Goal: Task Accomplishment & Management: Manage account settings

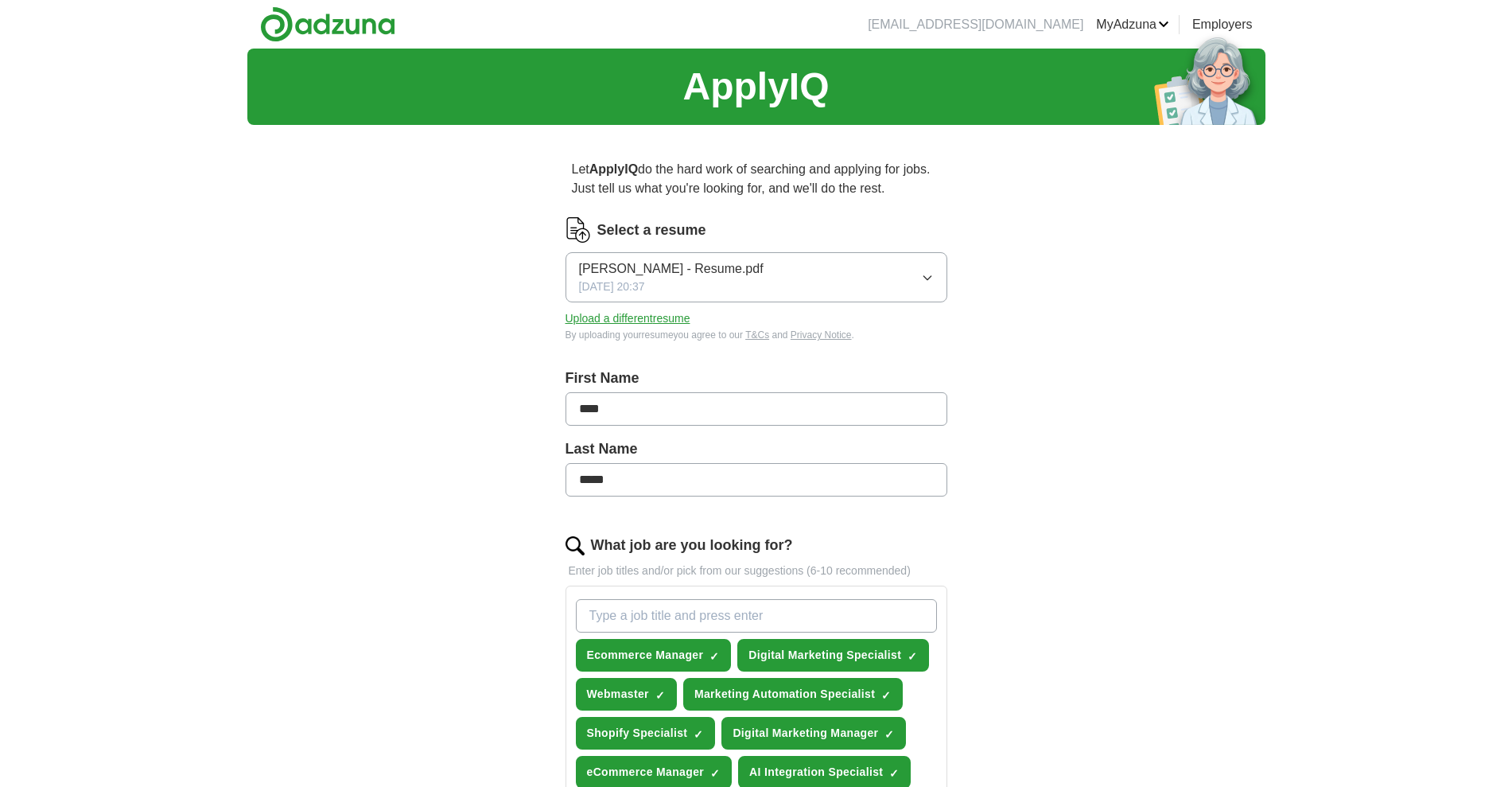
click at [0, 0] on link "Alerts" at bounding box center [0, 0] width 0 height 0
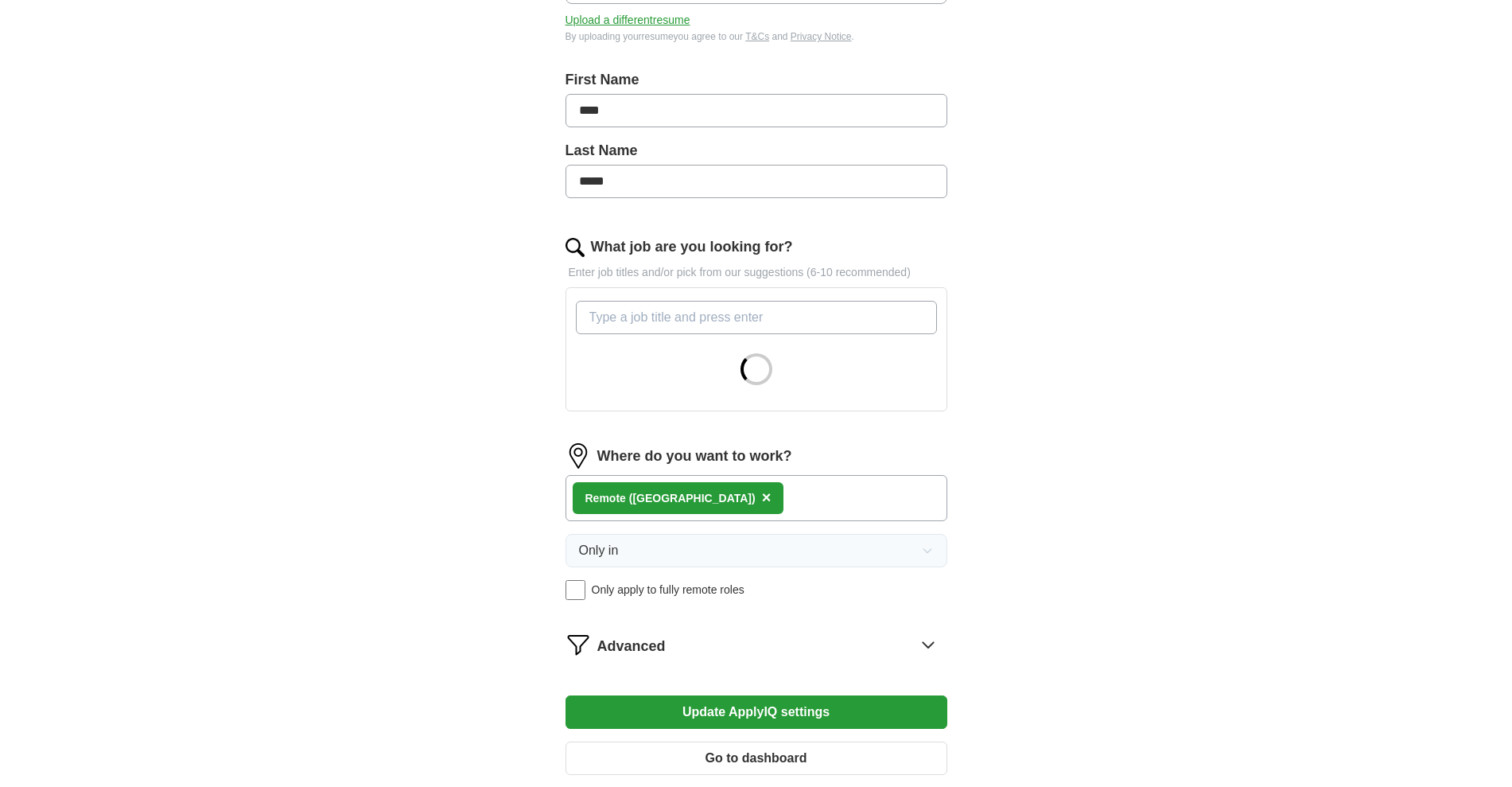
scroll to position [597, 0]
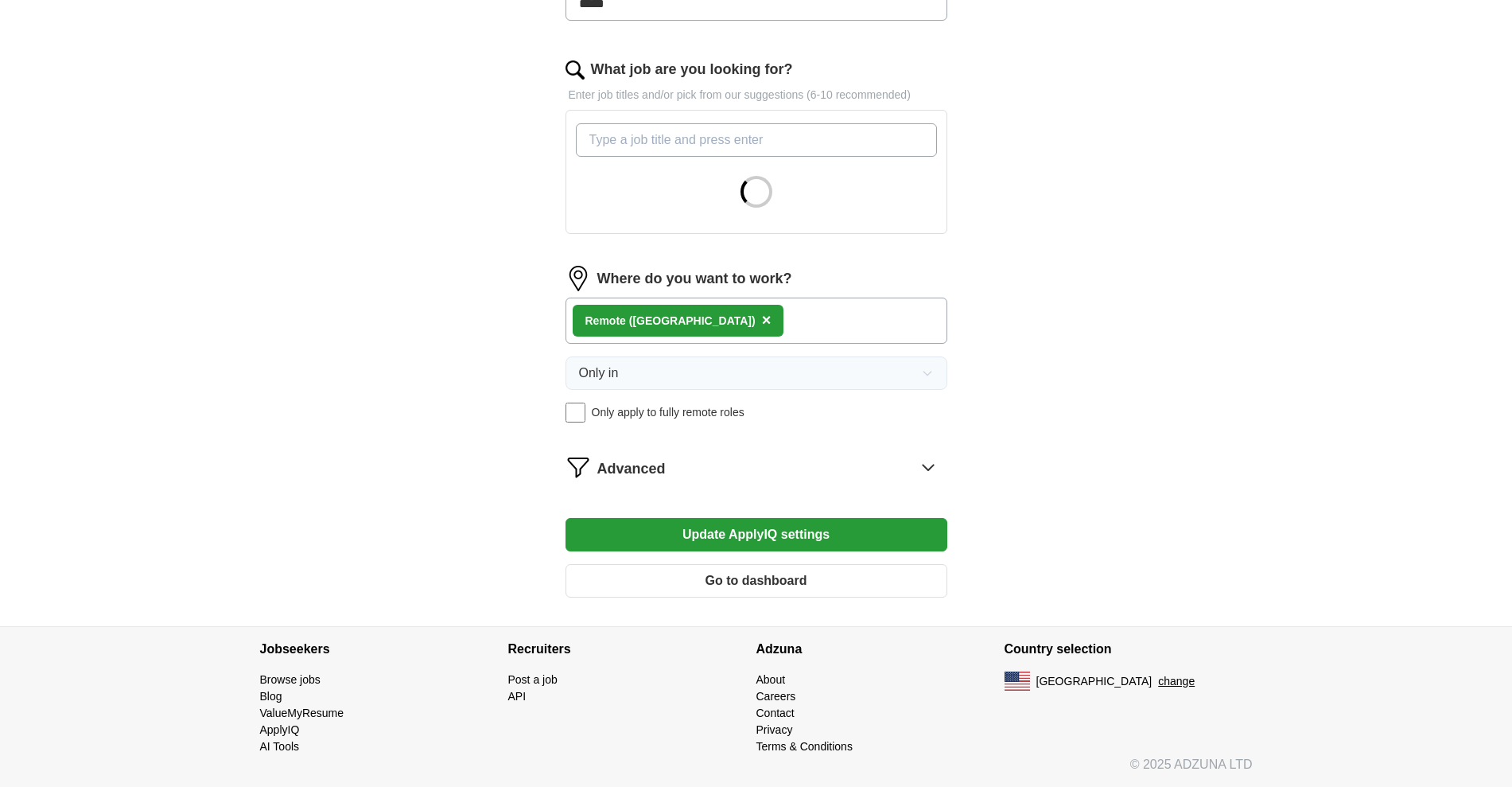
click at [749, 344] on div "Remote (US) ×" at bounding box center [756, 321] width 382 height 46
click at [582, 532] on form "Select a resume Lisa Dawn Smith - Resume.pdf 09/06/2025, 20:37 Upload a differe…" at bounding box center [756, 176] width 382 height 869
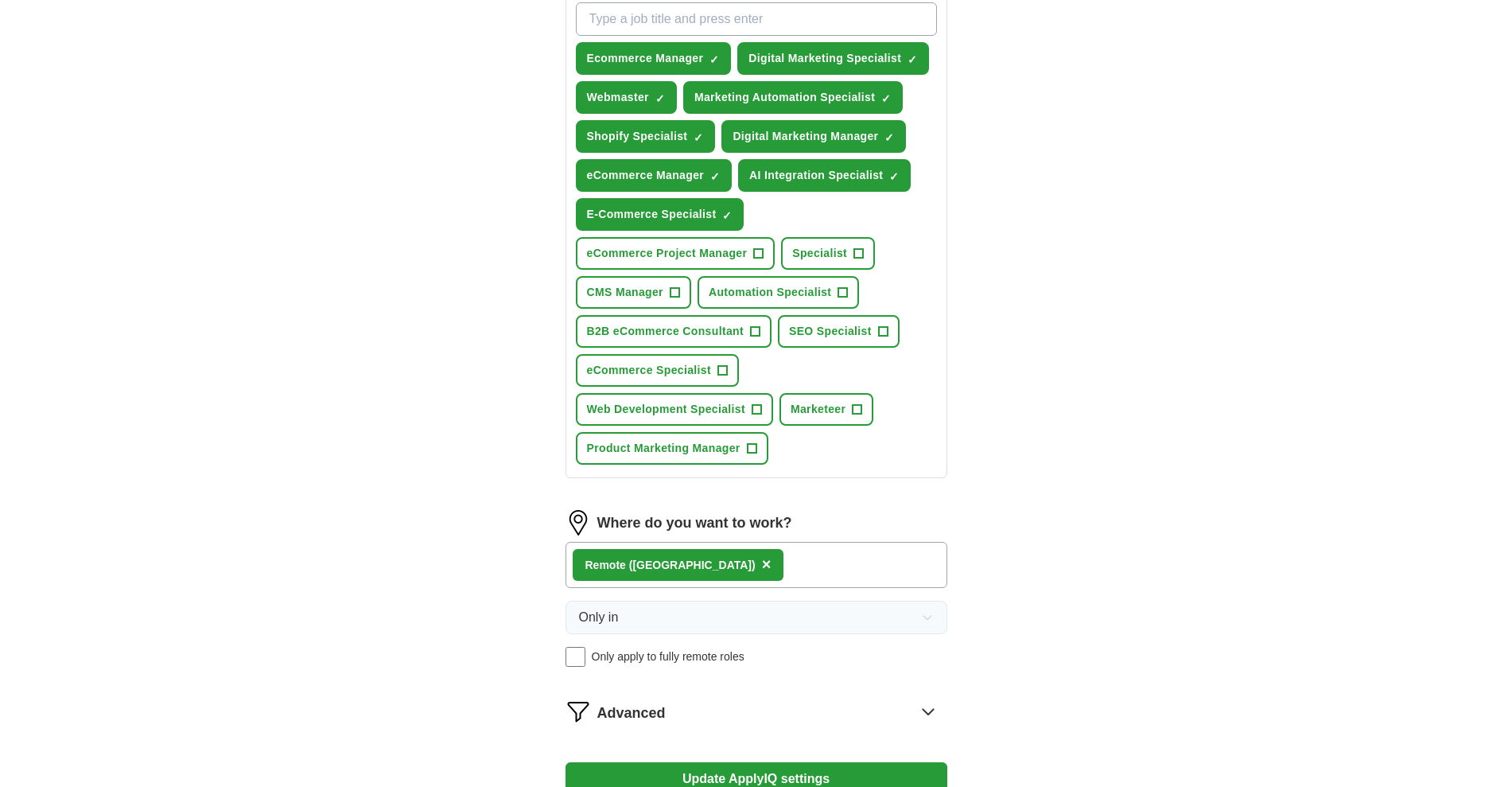
click at [649, 36] on input "What job are you looking for?" at bounding box center [756, 20] width 362 height 33
paste input "Web & eCommerce Implementation Specialist"
drag, startPoint x: 634, startPoint y: 203, endPoint x: 539, endPoint y: 195, distance: 95.3
click at [541, 196] on div "Let ApplyIQ do the hard work of searching and applying for jobs. Just tell us w…" at bounding box center [756, 205] width 509 height 1329
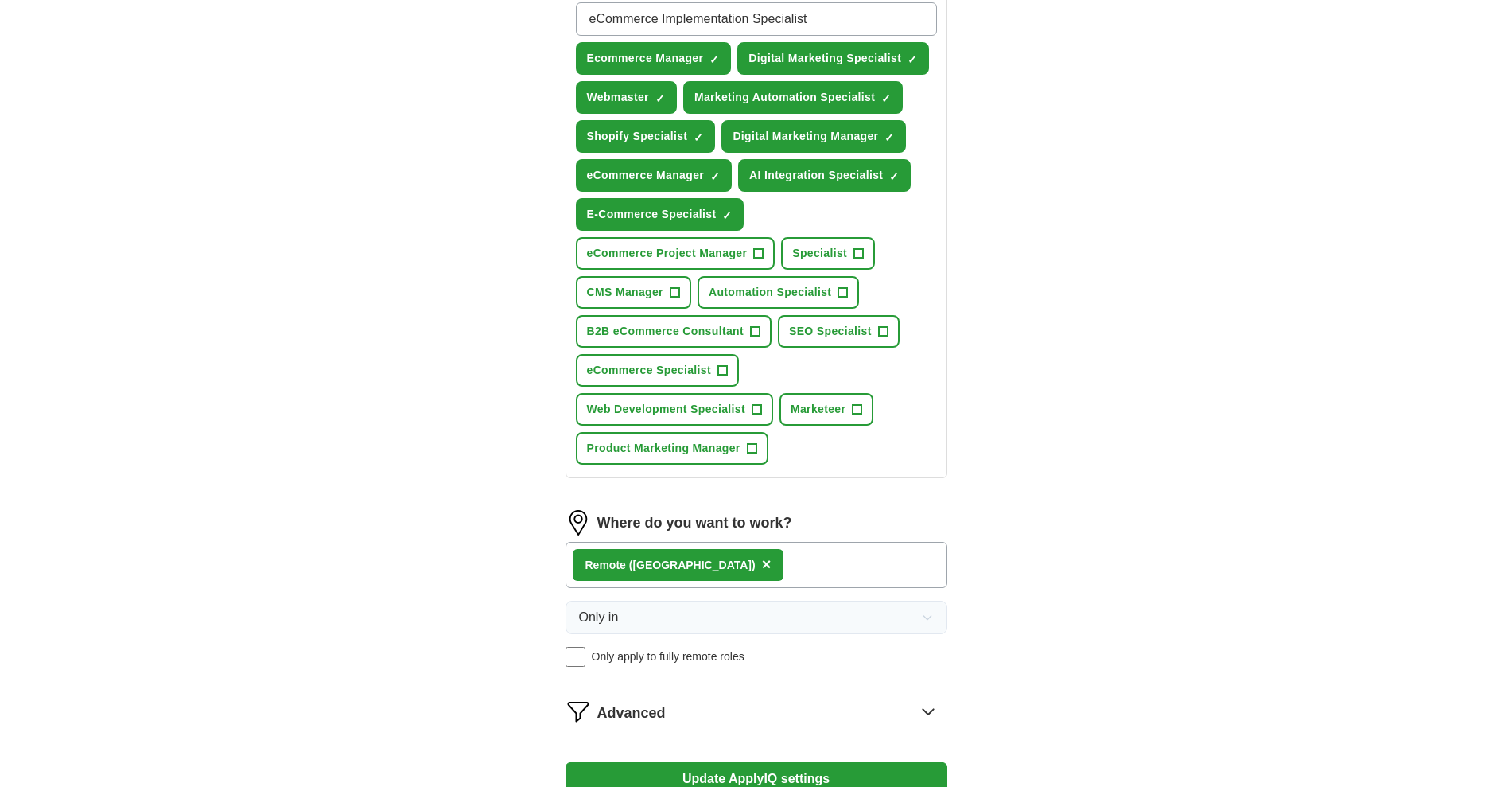
click at [601, 36] on input "eCommerce Implementation Specialist" at bounding box center [756, 20] width 362 height 33
type input "eCommerce Implementation Specialist"
click at [882, 36] on input "eCommerce Implementation Specialist" at bounding box center [756, 20] width 362 height 33
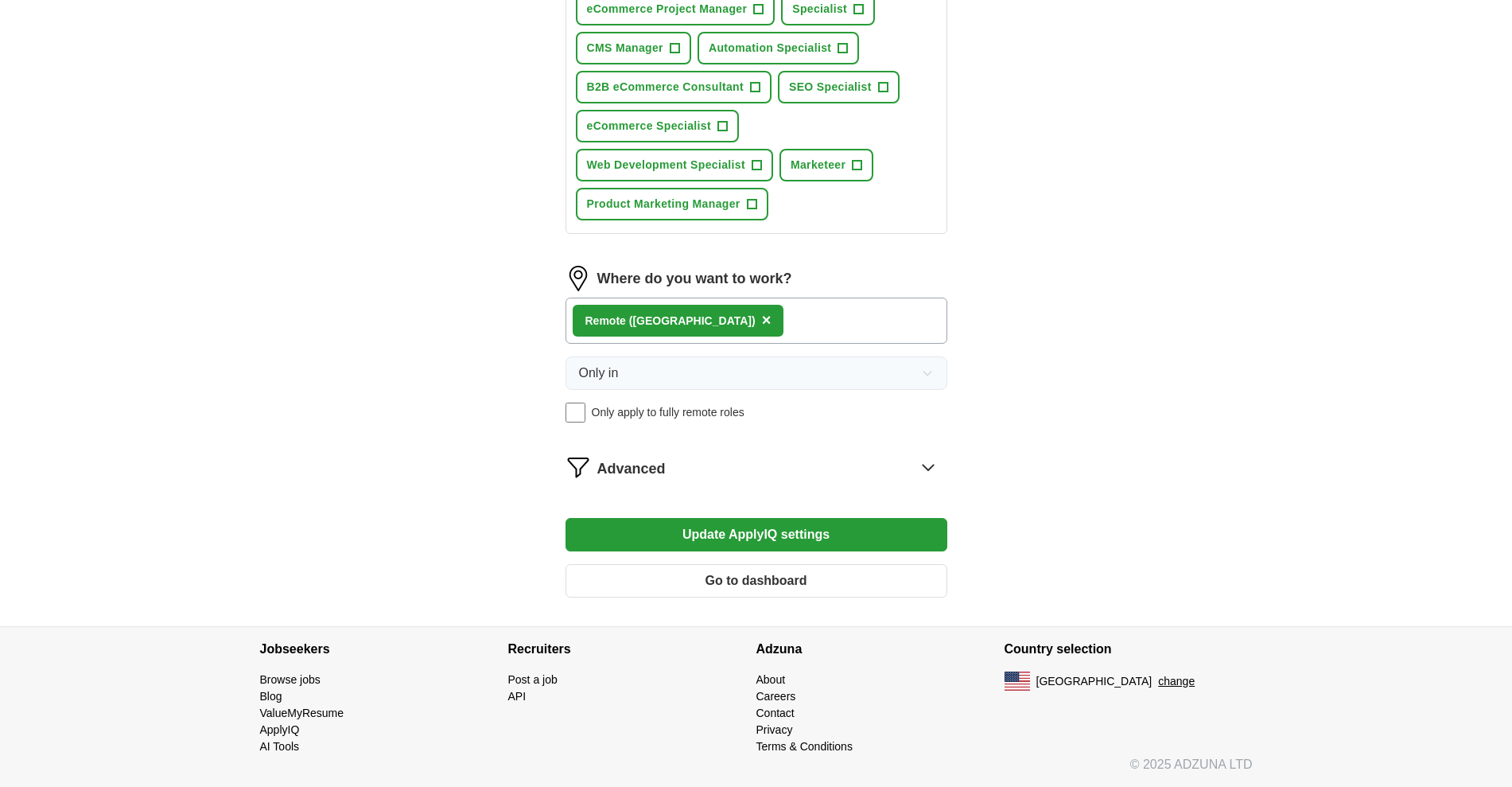
scroll to position [1392, 0]
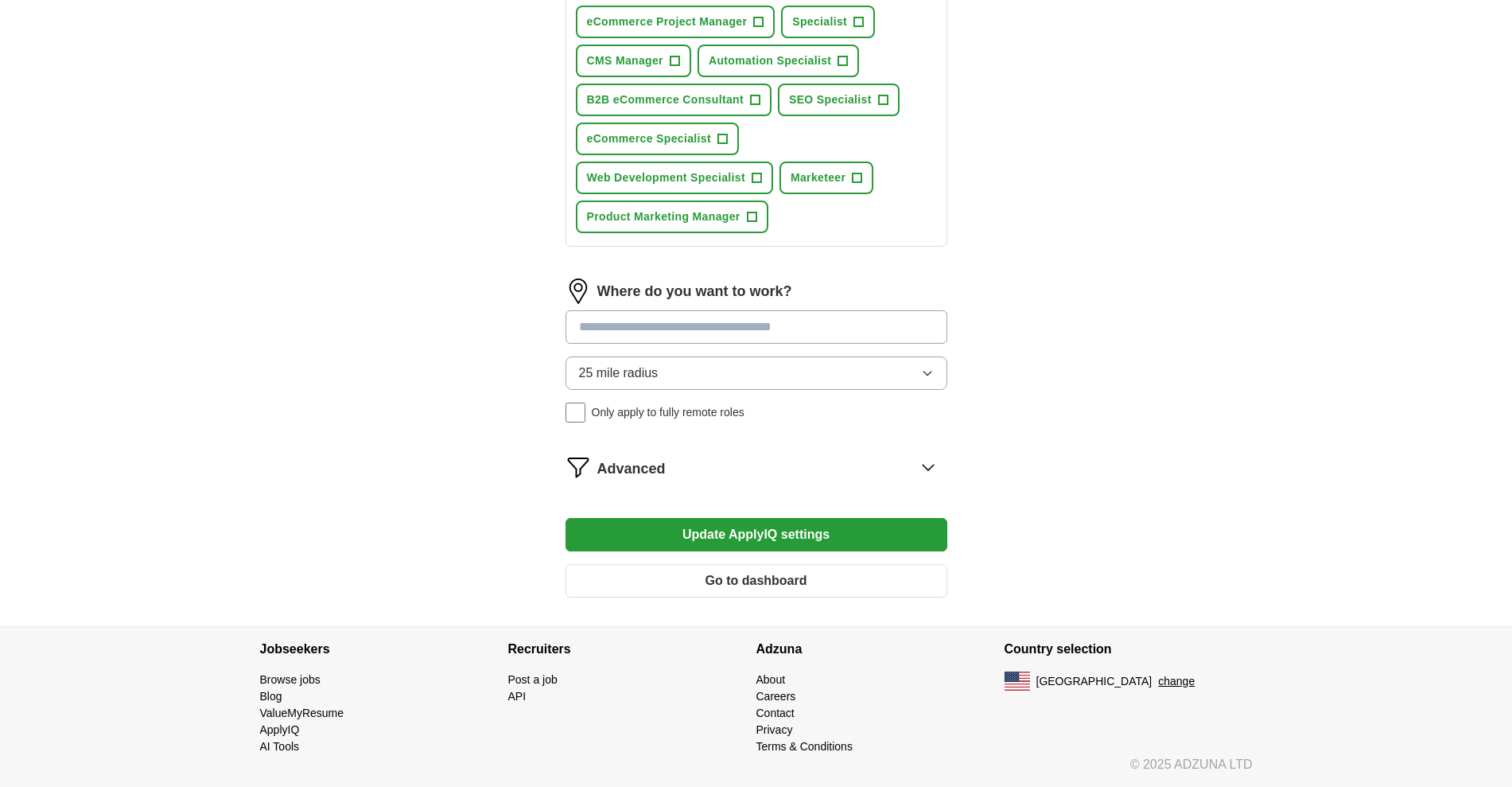
click at [854, 389] on button "25 mile radius" at bounding box center [756, 373] width 382 height 33
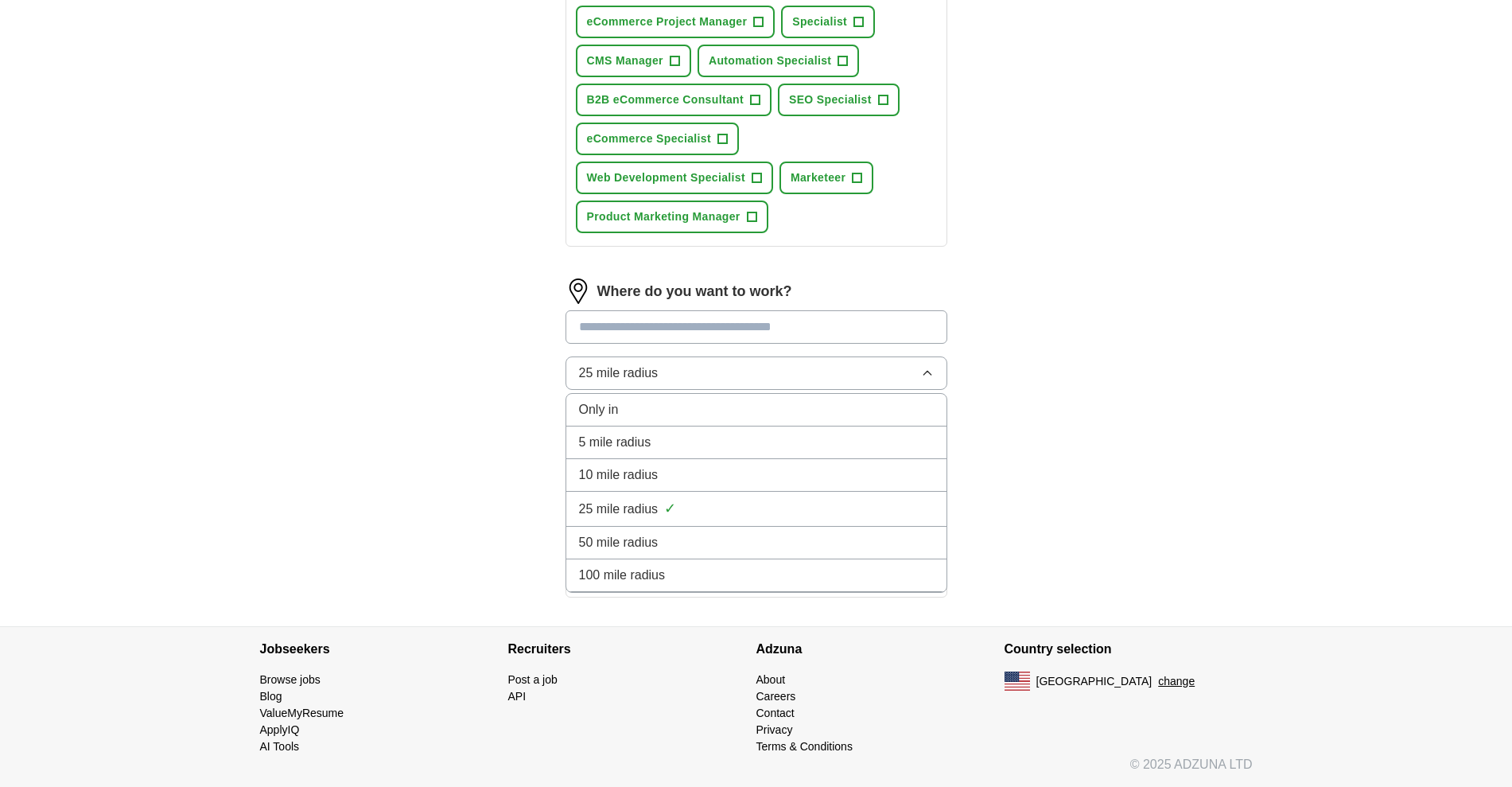
scroll to position [1634, 0]
click at [715, 566] on div "100 mile radius" at bounding box center [756, 575] width 355 height 20
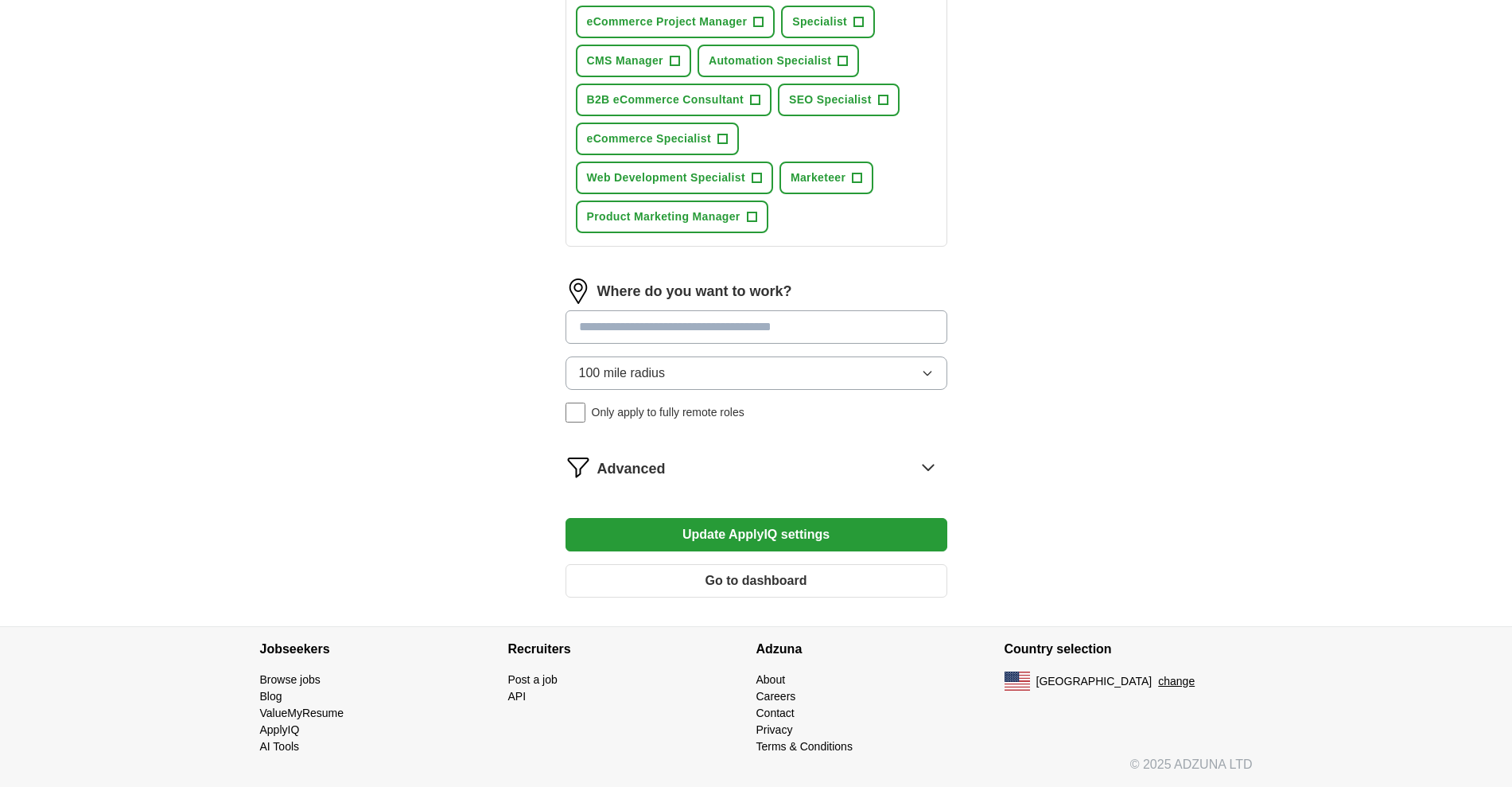
scroll to position [1535, 0]
click at [703, 320] on input at bounding box center [756, 327] width 382 height 33
type input "*"
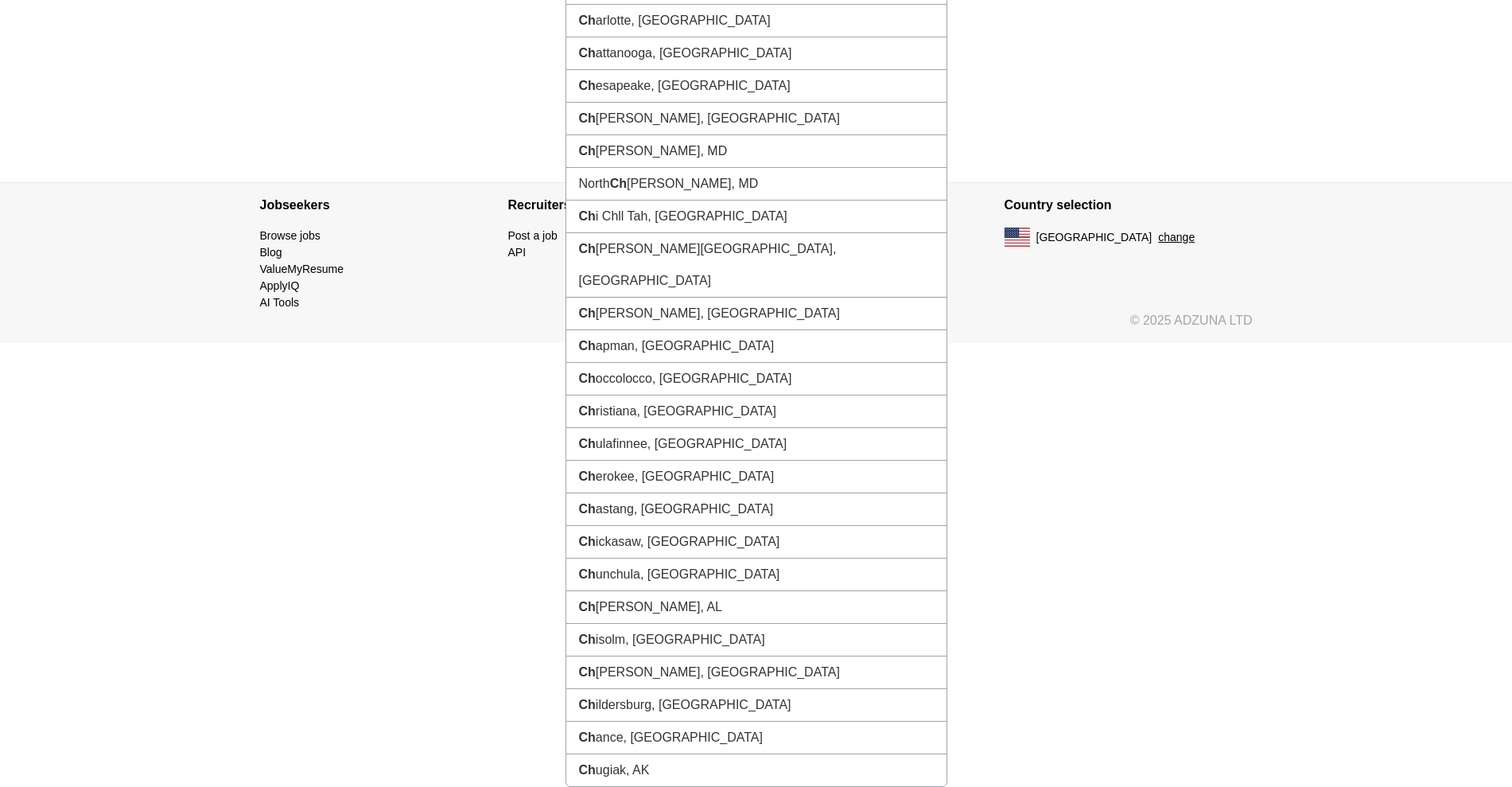
type input "****"
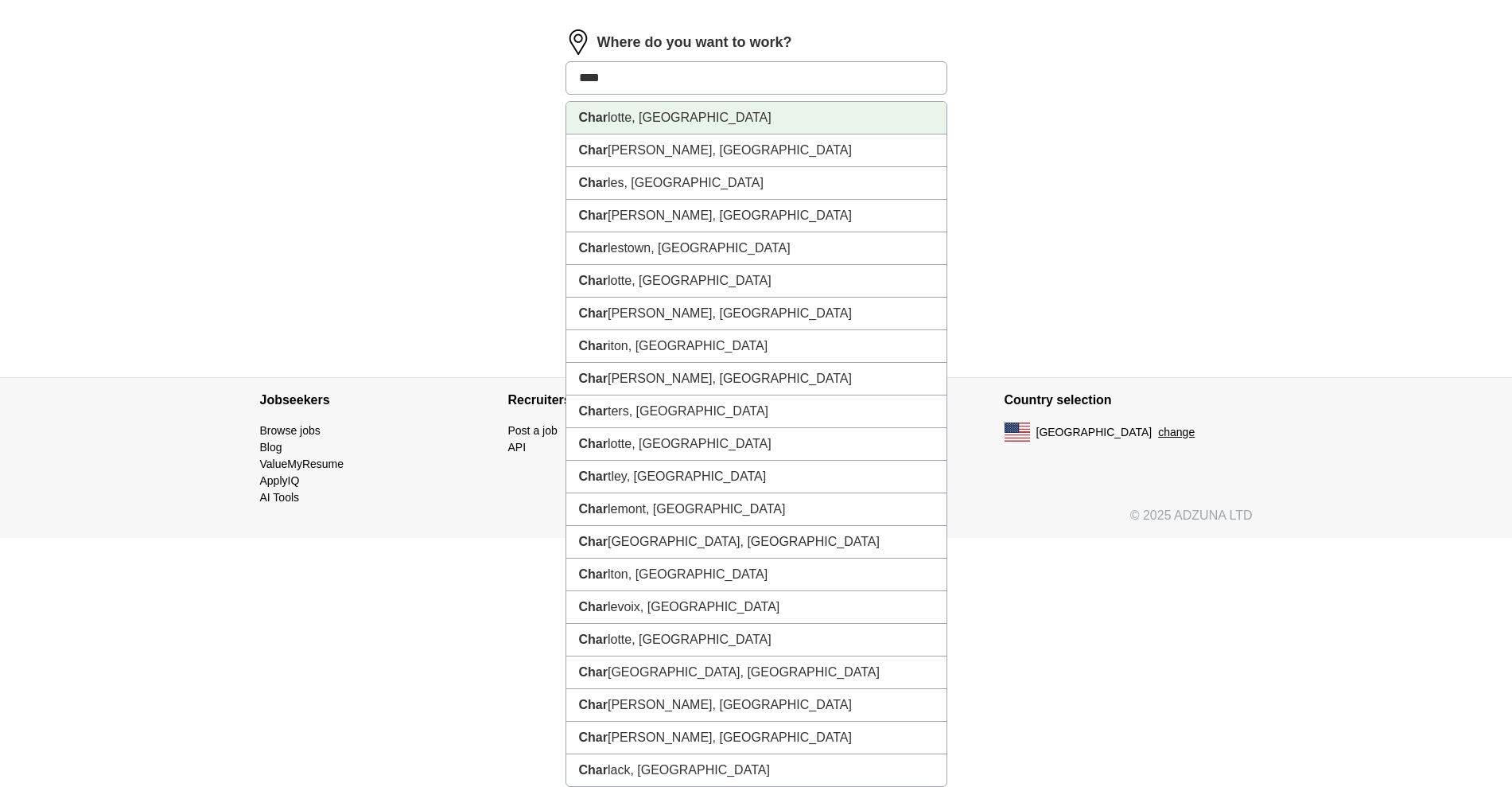
click at [720, 135] on li "Char lotte, NC" at bounding box center [756, 118] width 380 height 33
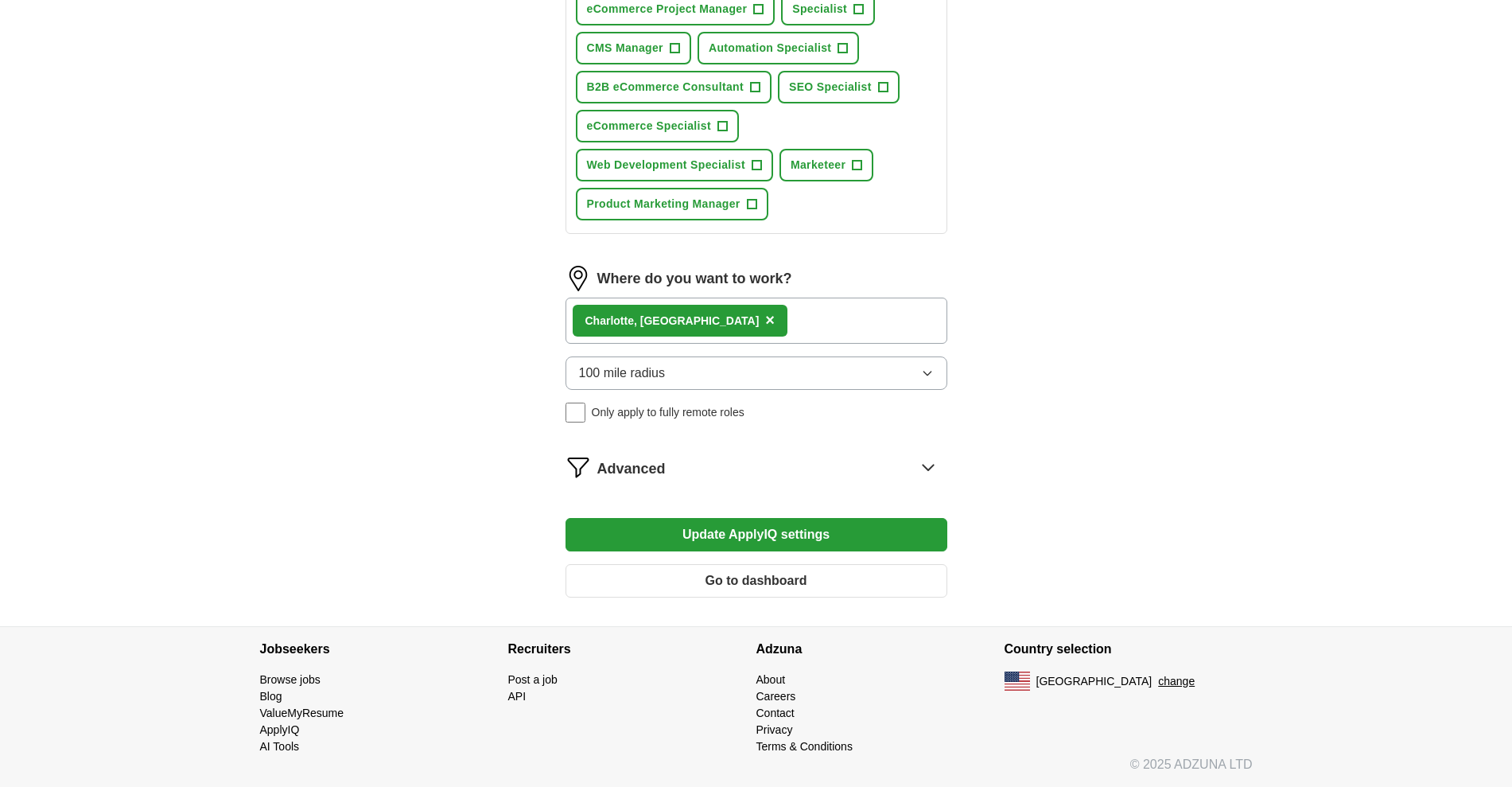
click at [731, 551] on button "Update ApplyIQ settings" at bounding box center [756, 534] width 382 height 33
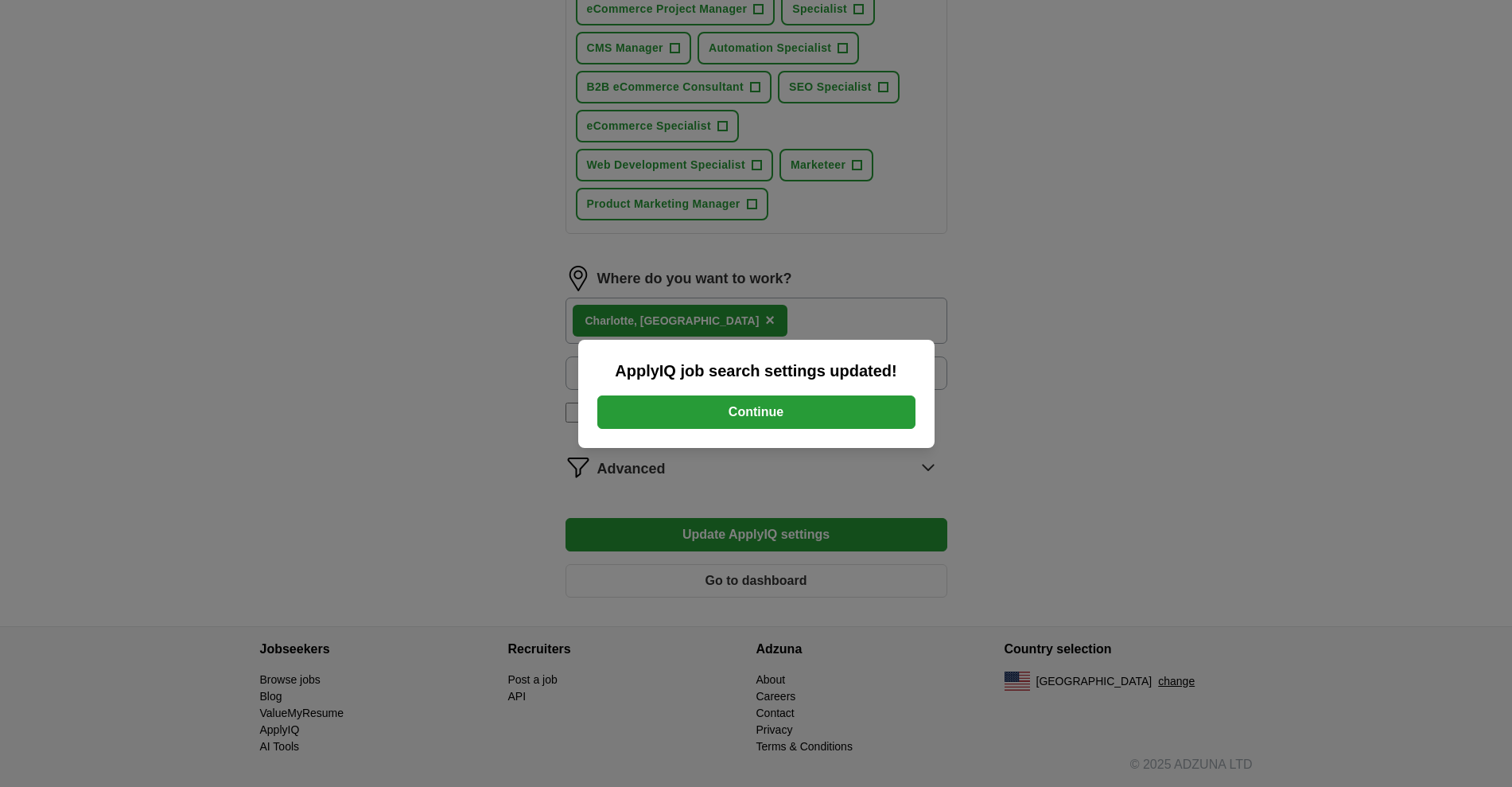
click at [755, 422] on button "Continue" at bounding box center [756, 412] width 318 height 33
